Goal: Check status

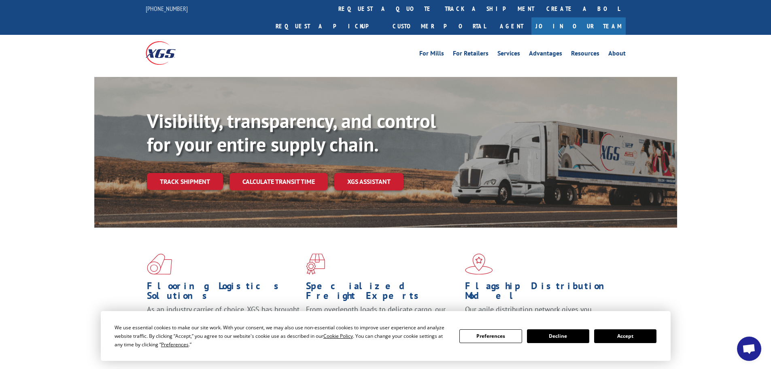
click at [626, 335] on button "Accept" at bounding box center [625, 336] width 62 height 14
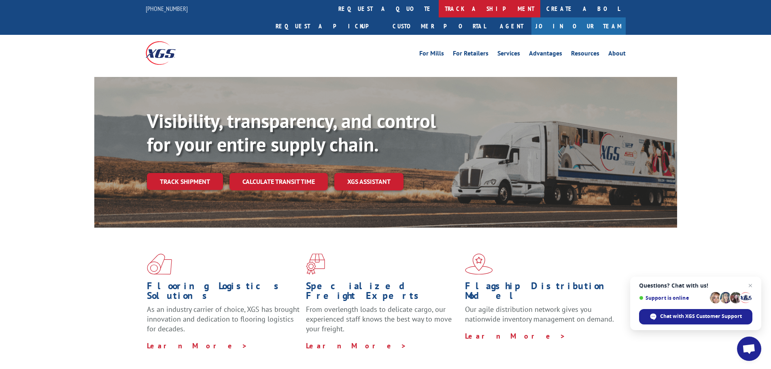
click at [439, 8] on link "track a shipment" at bounding box center [490, 8] width 102 height 17
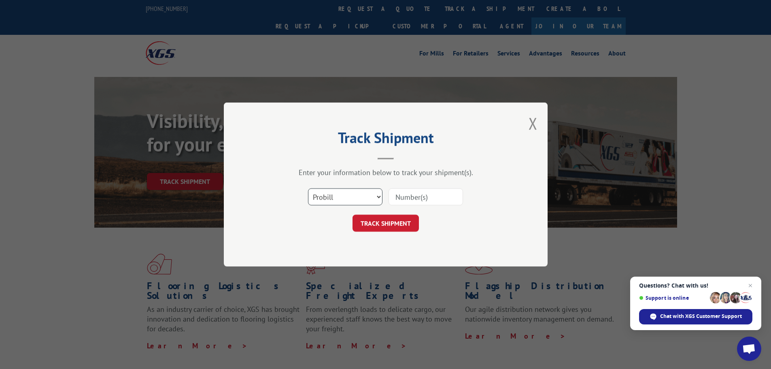
click at [379, 198] on select "Select category... Probill BOL PO" at bounding box center [345, 196] width 75 height 17
select select "bol"
click at [308, 188] on select "Select category... Probill BOL PO" at bounding box center [345, 196] width 75 height 17
click at [407, 196] on input at bounding box center [426, 196] width 75 height 17
paste input "475000"
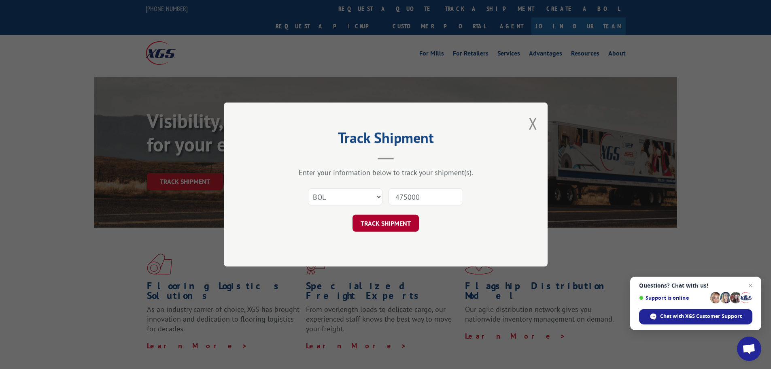
type input "475000"
click at [381, 226] on button "TRACK SHIPMENT" at bounding box center [386, 223] width 66 height 17
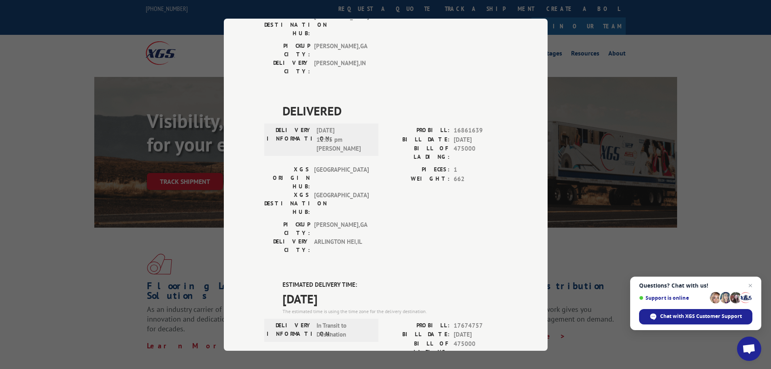
scroll to position [562, 0]
